Goal: Task Accomplishment & Management: Use online tool/utility

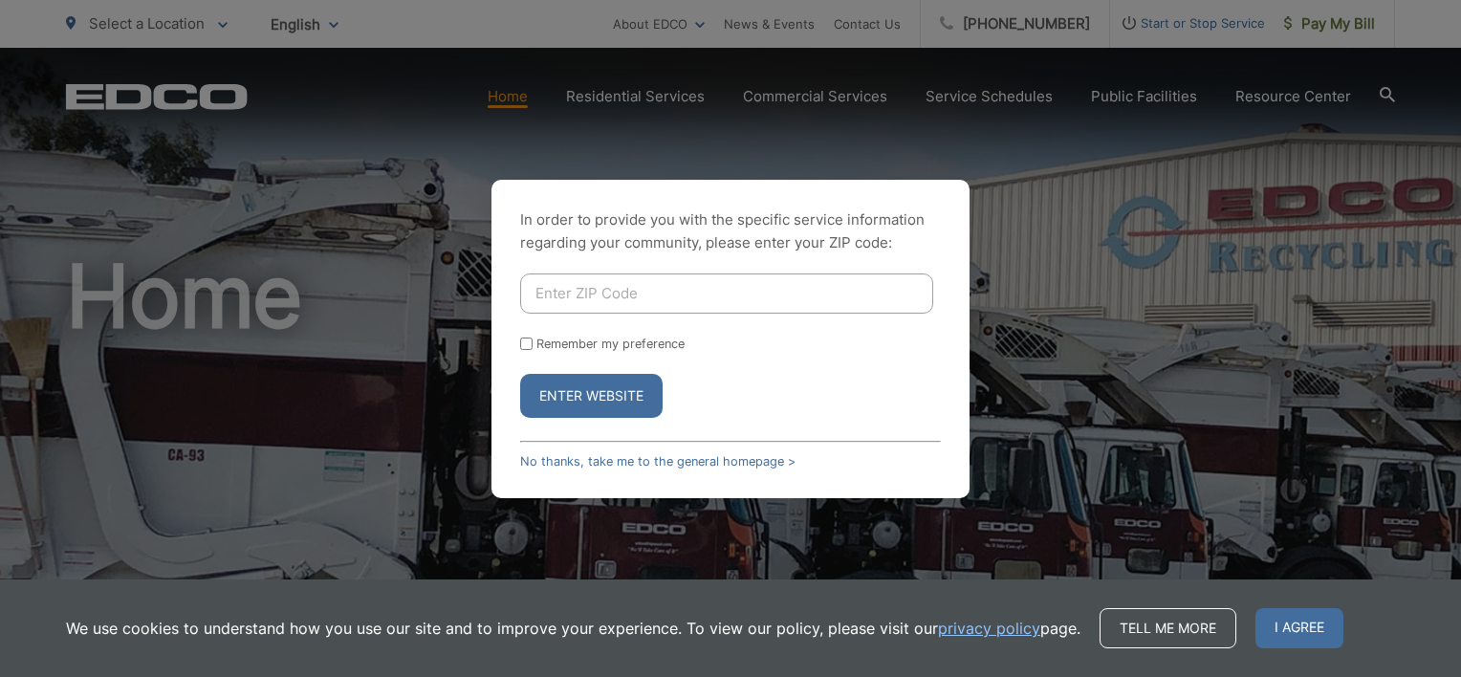
click at [562, 294] on input "Enter ZIP Code" at bounding box center [726, 293] width 413 height 40
type input "92081"
click at [520, 374] on button "Enter Website" at bounding box center [591, 396] width 142 height 44
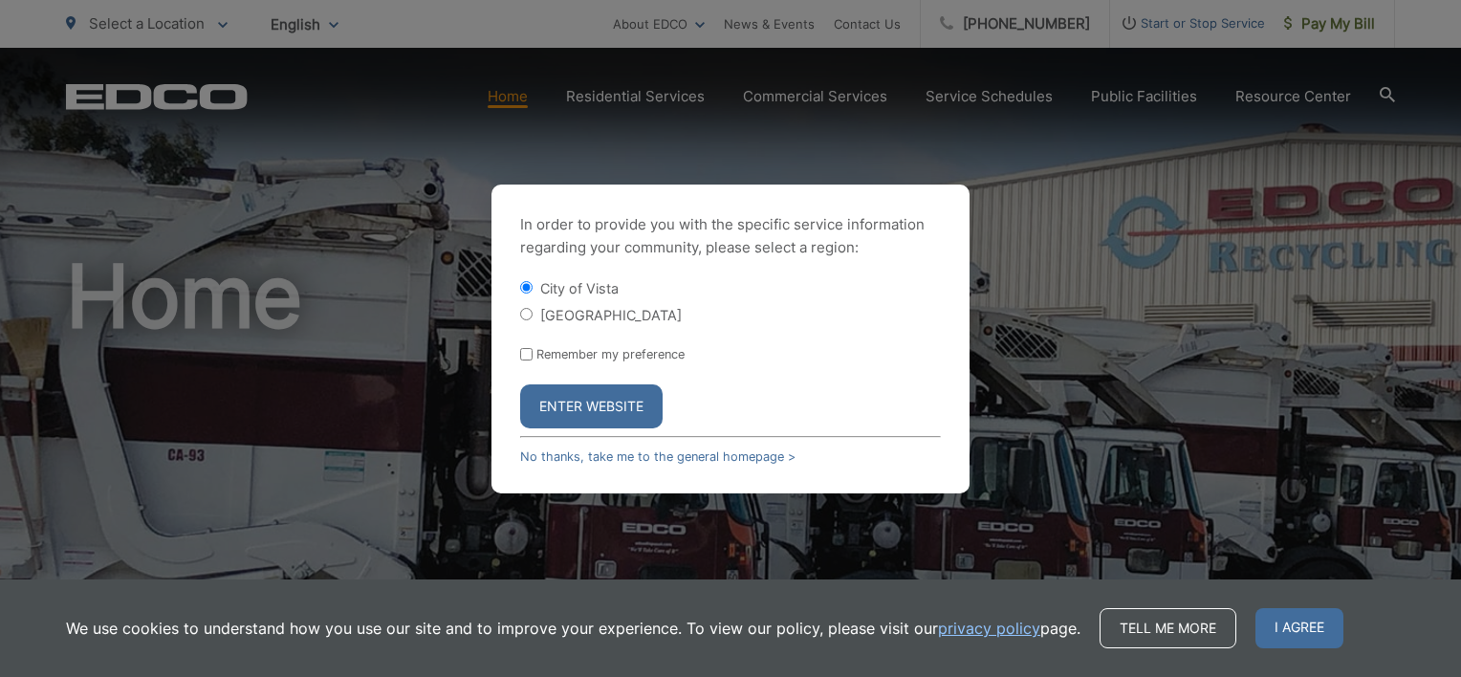
click at [582, 405] on button "Enter Website" at bounding box center [591, 406] width 142 height 44
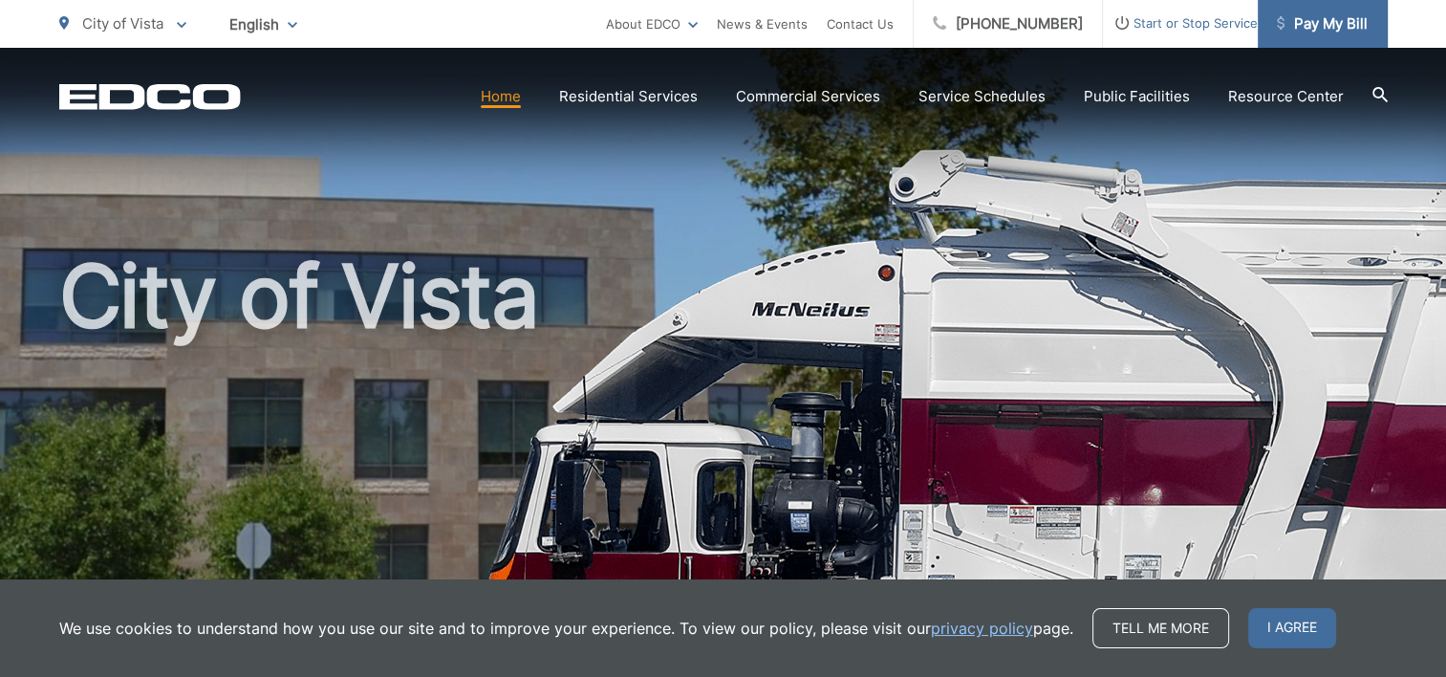
click at [1320, 23] on span "Pay My Bill" at bounding box center [1322, 23] width 91 height 23
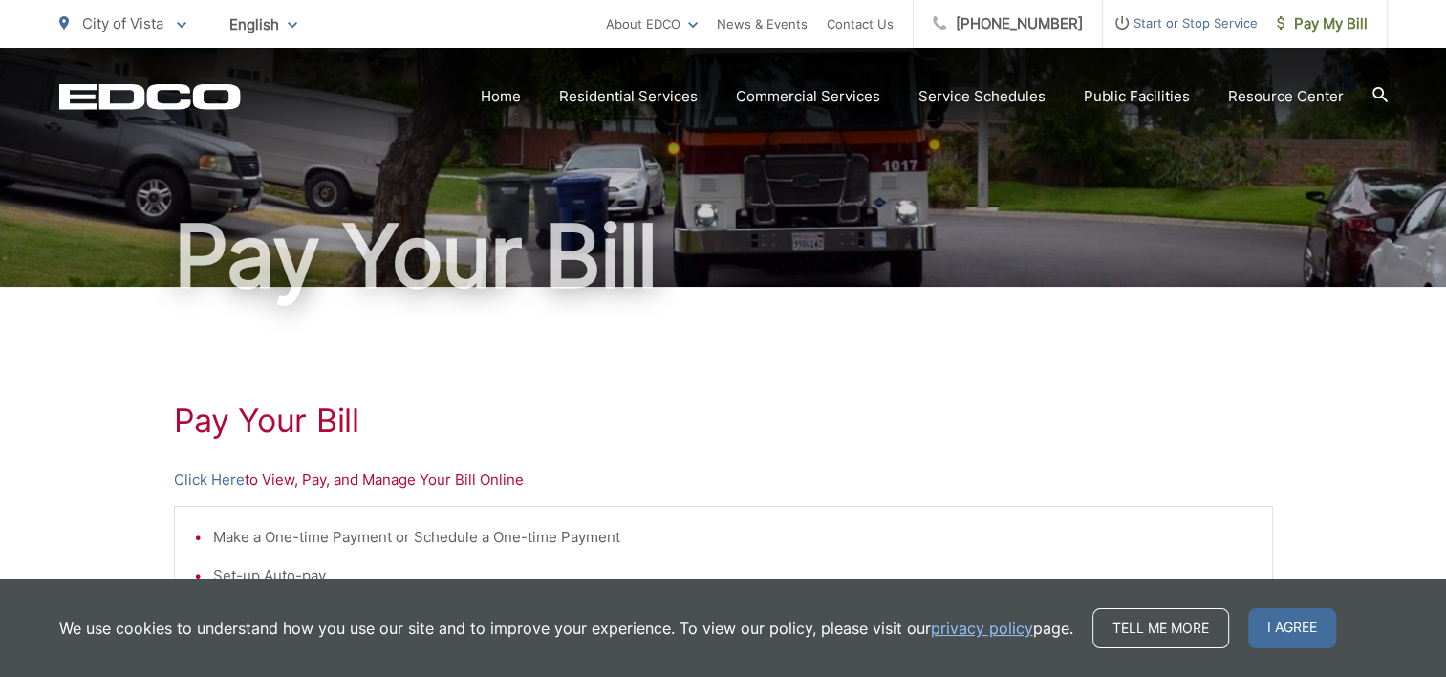
scroll to position [191, 0]
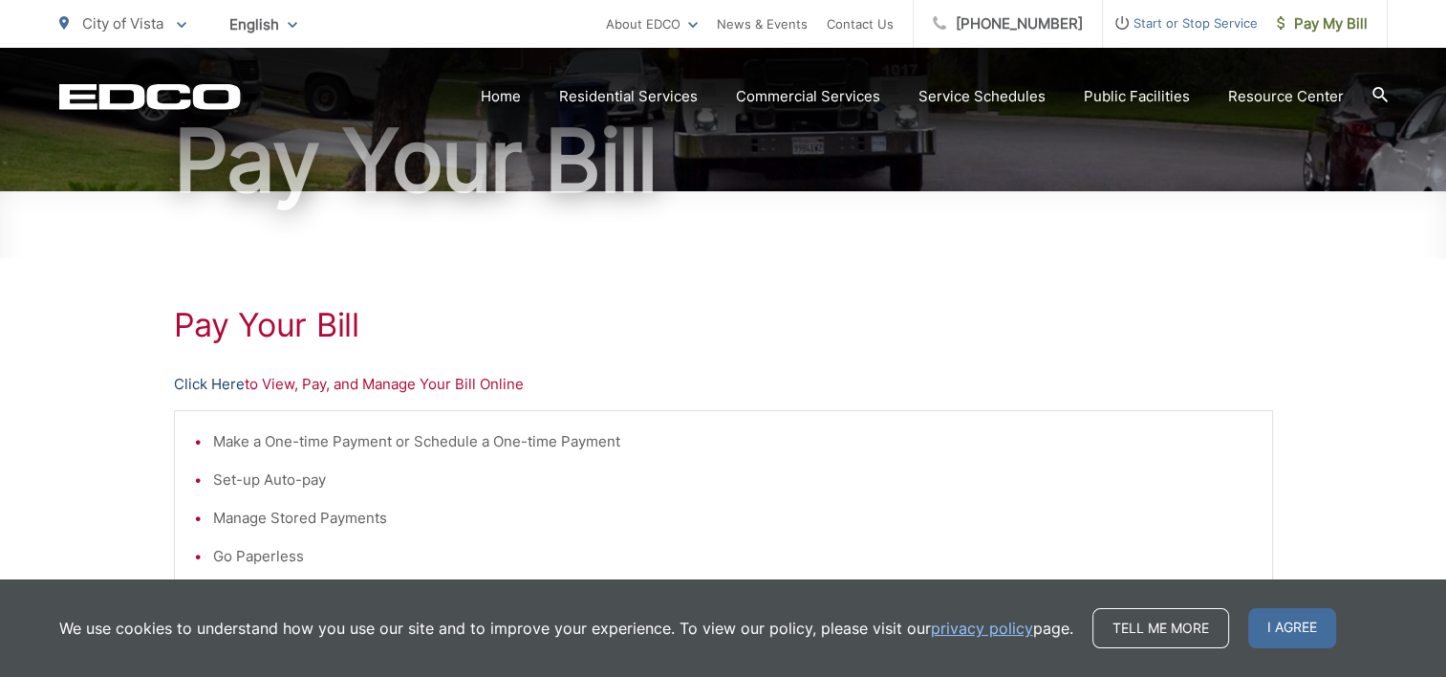
click at [222, 386] on link "Click Here" at bounding box center [209, 384] width 71 height 23
